Goal: Transaction & Acquisition: Purchase product/service

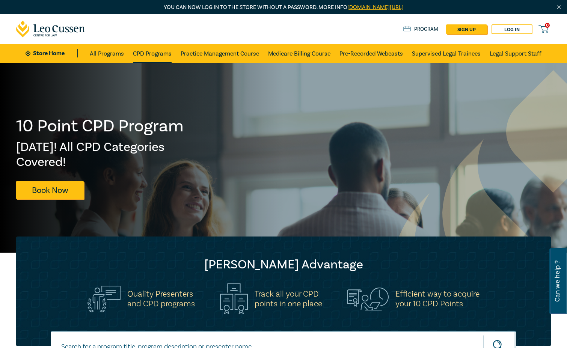
click at [154, 54] on link "CPD Programs" at bounding box center [152, 53] width 39 height 19
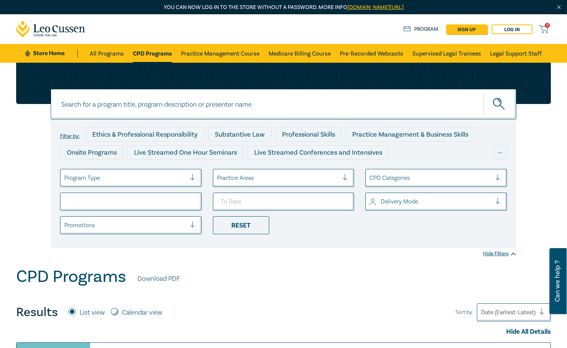
click at [129, 201] on li at bounding box center [130, 201] width 153 height 18
type input "[DATE]"
click at [497, 101] on icon "submit" at bounding box center [499, 104] width 13 height 13
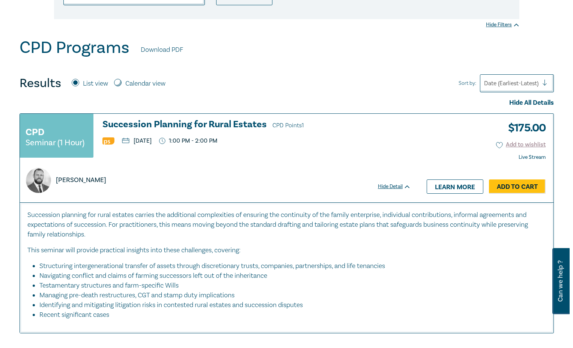
scroll to position [230, 0]
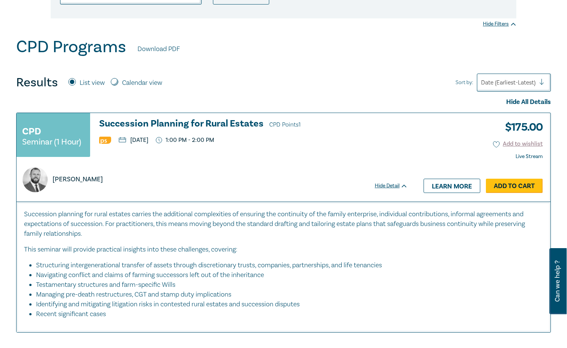
click at [507, 184] on link "Add to Cart" at bounding box center [514, 186] width 57 height 14
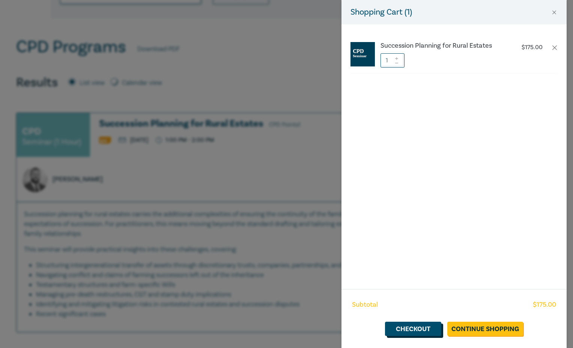
click at [416, 327] on link "Checkout" at bounding box center [413, 329] width 56 height 14
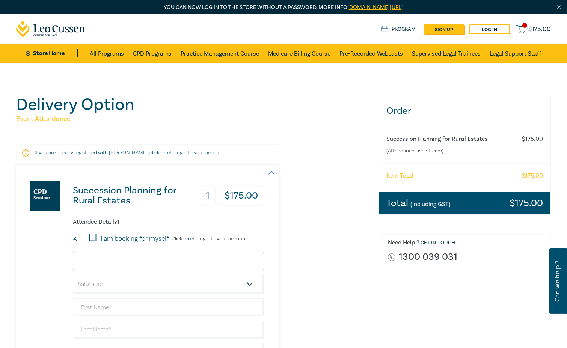
click at [114, 259] on input "email" at bounding box center [168, 261] width 191 height 18
type input "[PERSON_NAME][EMAIL_ADDRESS][DOMAIN_NAME]"
select select "Ms."
type input "[PERSON_NAME]"
type input "Woodman"
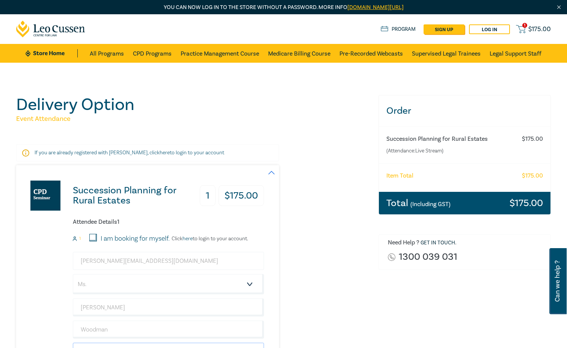
scroll to position [178, 0]
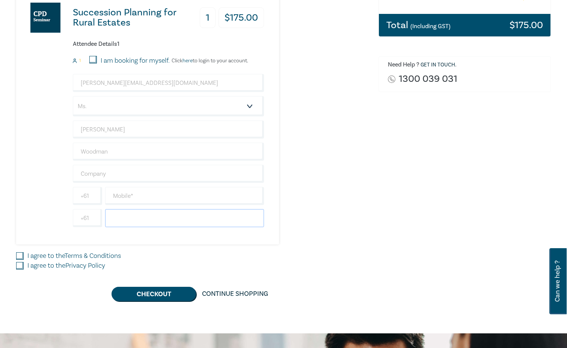
click at [146, 222] on input "text" at bounding box center [184, 218] width 159 height 18
type input "0352221222"
click at [146, 194] on input "text" at bounding box center [184, 196] width 159 height 18
click at [143, 171] on input "text" at bounding box center [168, 174] width 191 height 18
type input "[PERSON_NAME] & [PERSON_NAME] Lawyers"
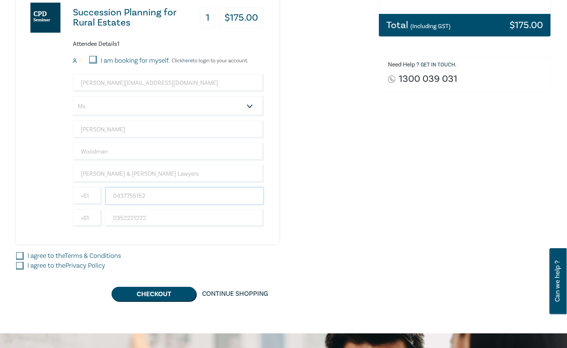
type input "0437755152"
click at [20, 255] on input "I agree to the Terms & Conditions" at bounding box center [20, 256] width 8 height 8
checkbox input "true"
click at [21, 268] on input "I agree to the Privacy Policy" at bounding box center [20, 266] width 8 height 8
checkbox input "true"
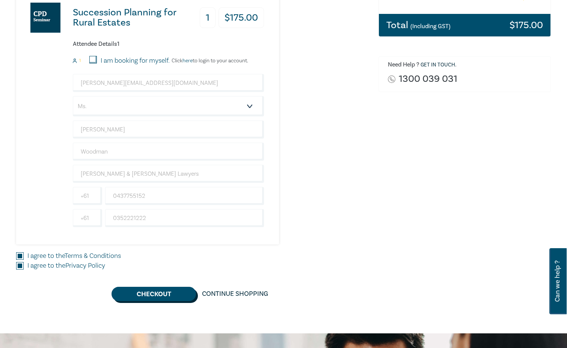
click at [158, 294] on button "Checkout" at bounding box center [153, 294] width 84 height 14
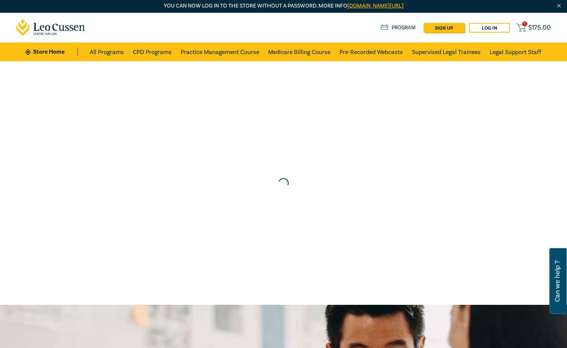
scroll to position [0, 0]
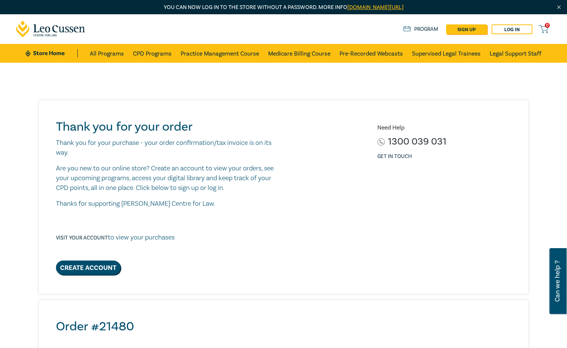
scroll to position [153, 0]
